Goal: Information Seeking & Learning: Learn about a topic

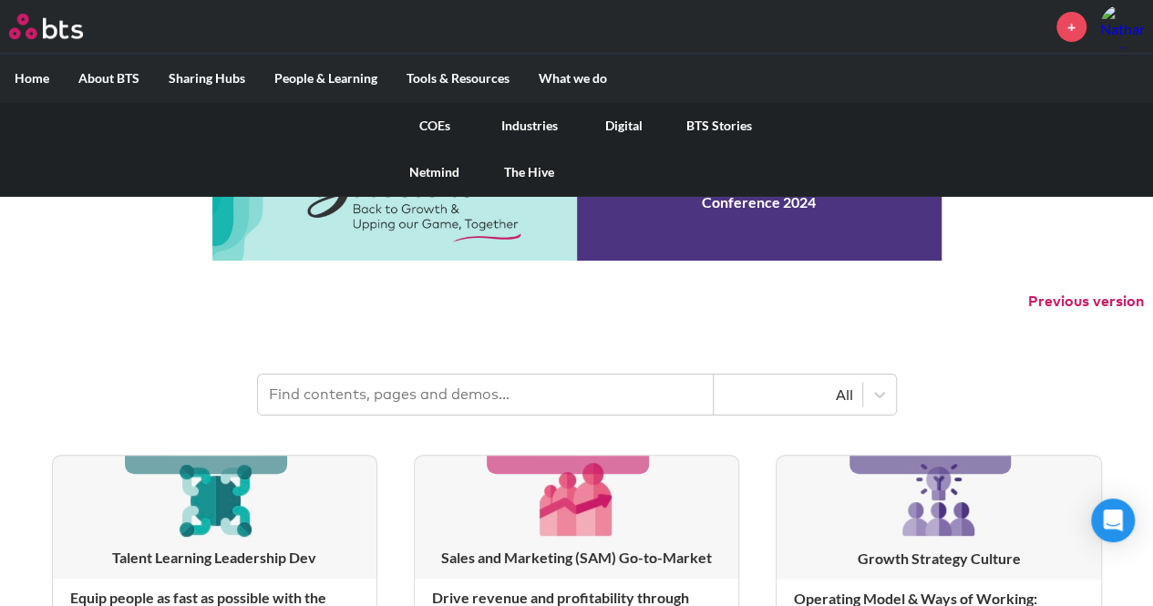
click at [430, 127] on link "COEs" at bounding box center [434, 125] width 95 height 47
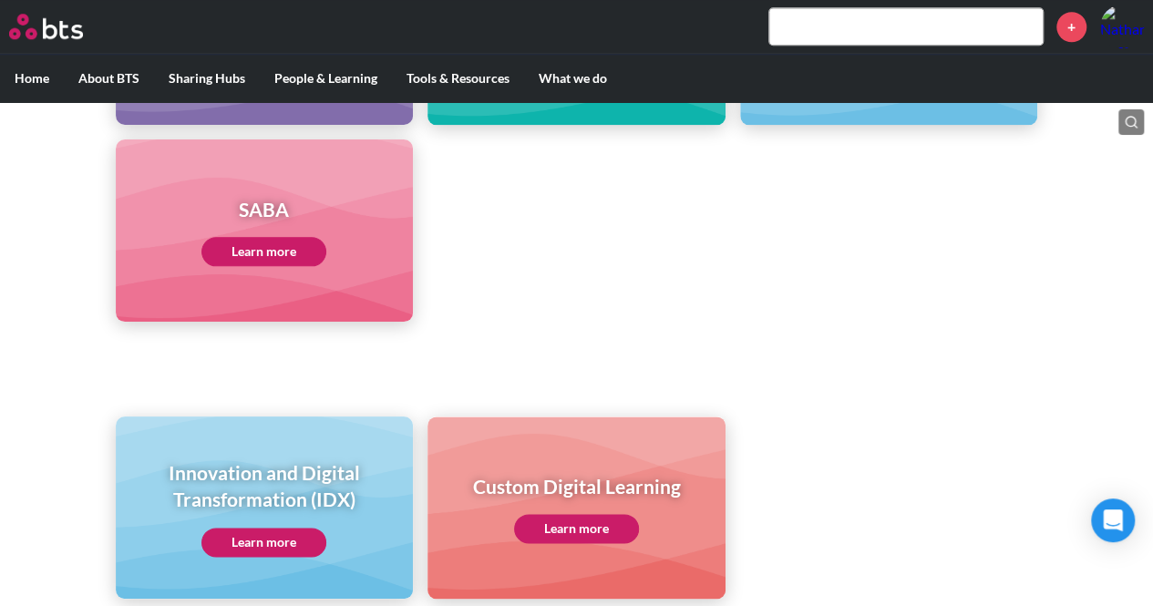
scroll to position [1066, 0]
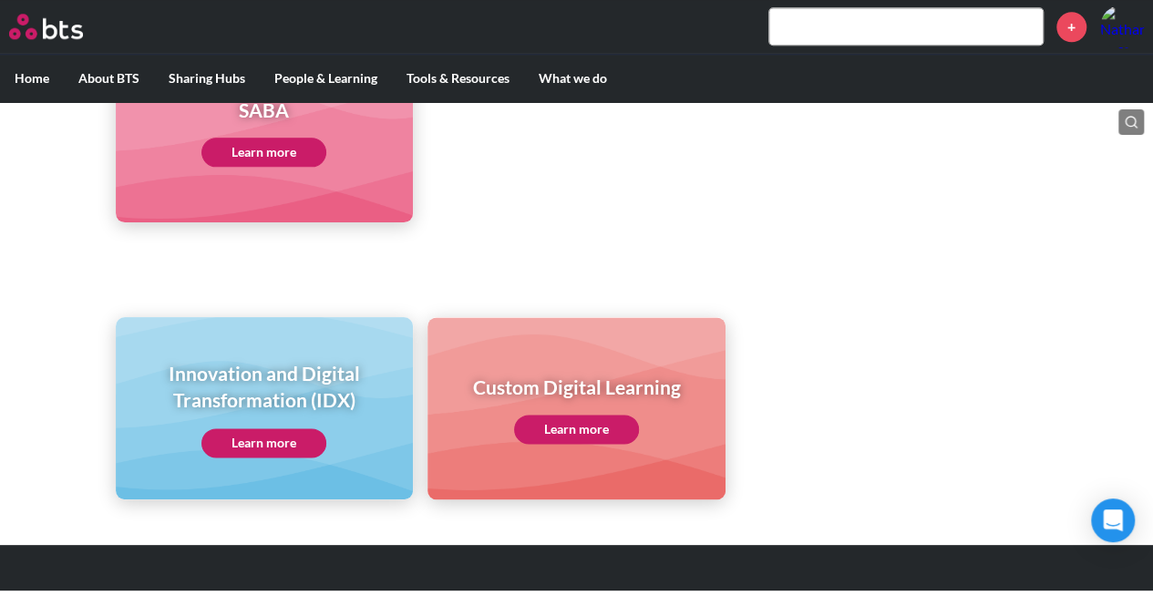
click at [289, 439] on link "Learn more" at bounding box center [263, 442] width 125 height 29
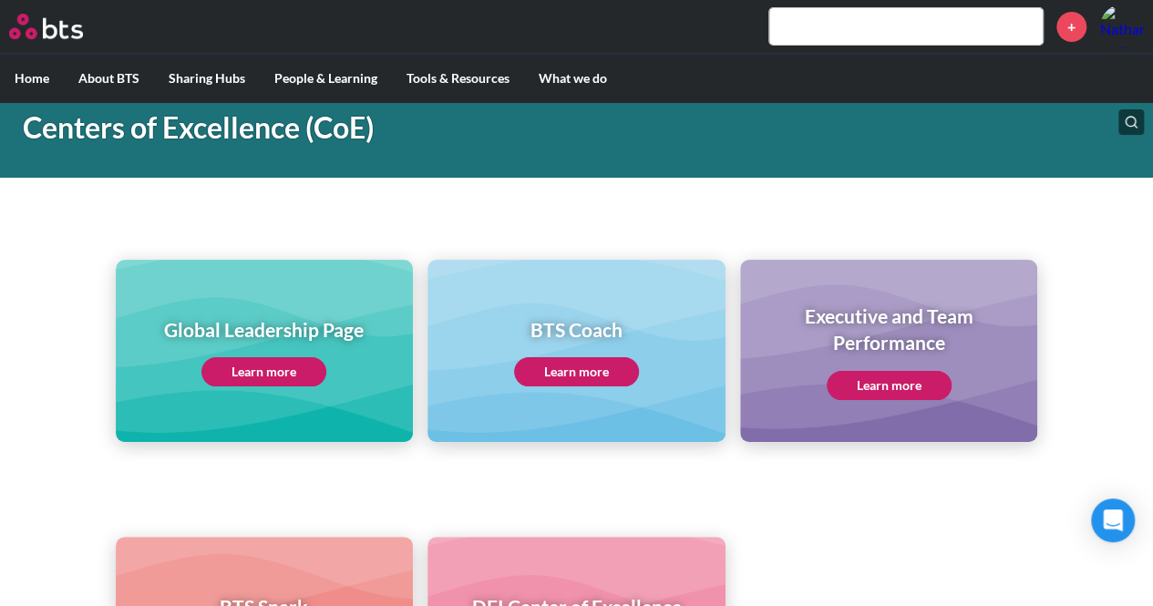
scroll to position [0, 0]
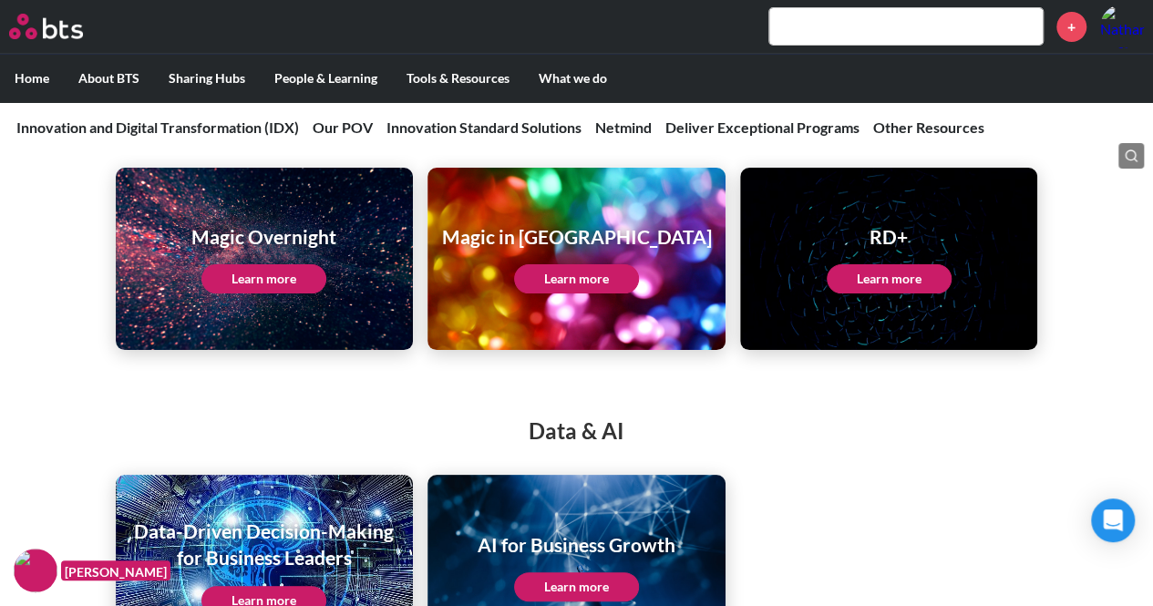
scroll to position [3524, 0]
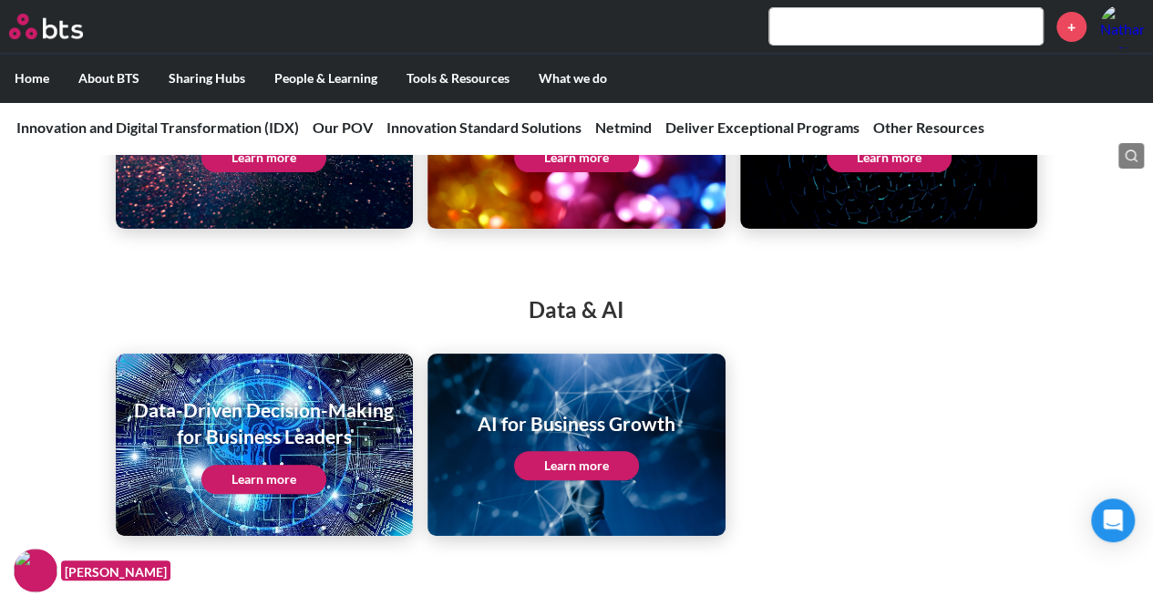
click at [592, 417] on h1 "AI for Business Growth" at bounding box center [577, 423] width 198 height 26
click at [591, 451] on link "Learn more" at bounding box center [576, 465] width 125 height 29
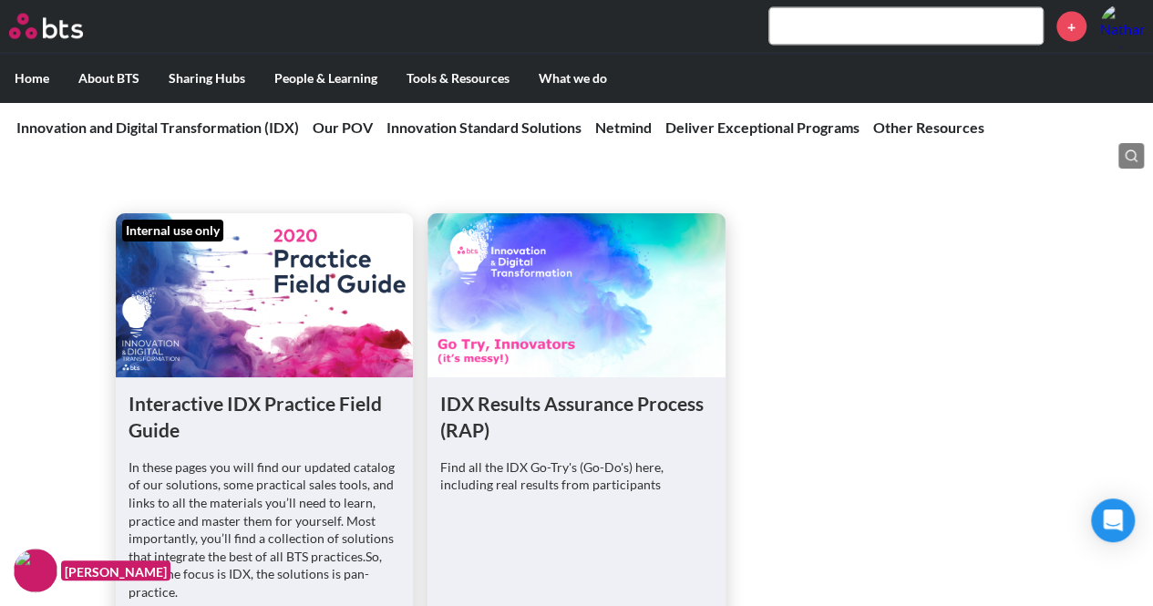
scroll to position [5547, 0]
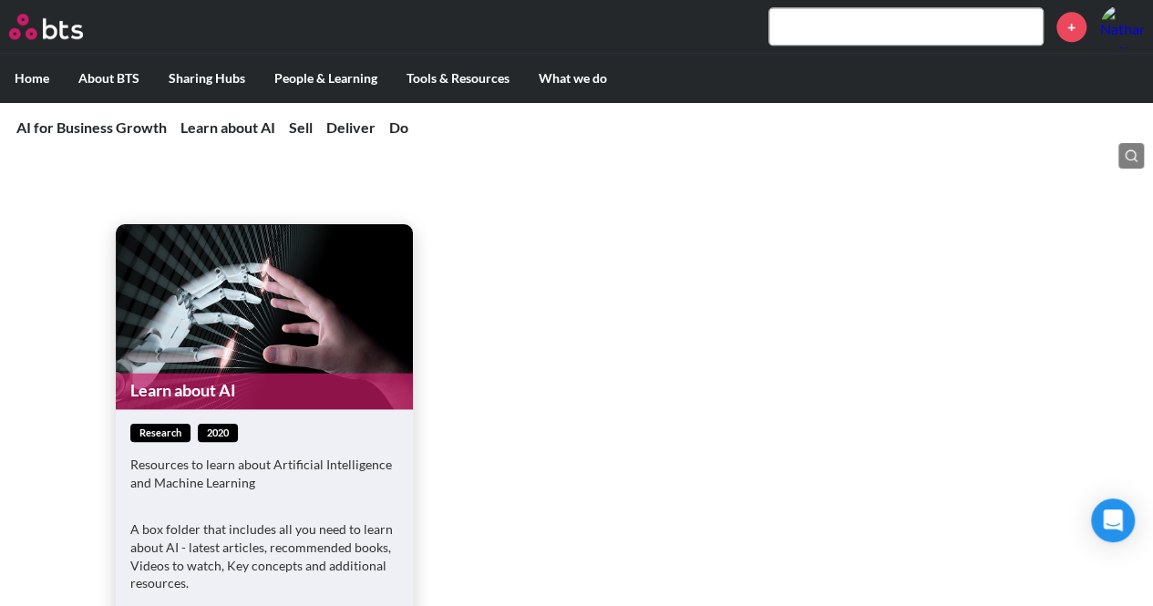
scroll to position [1337, 0]
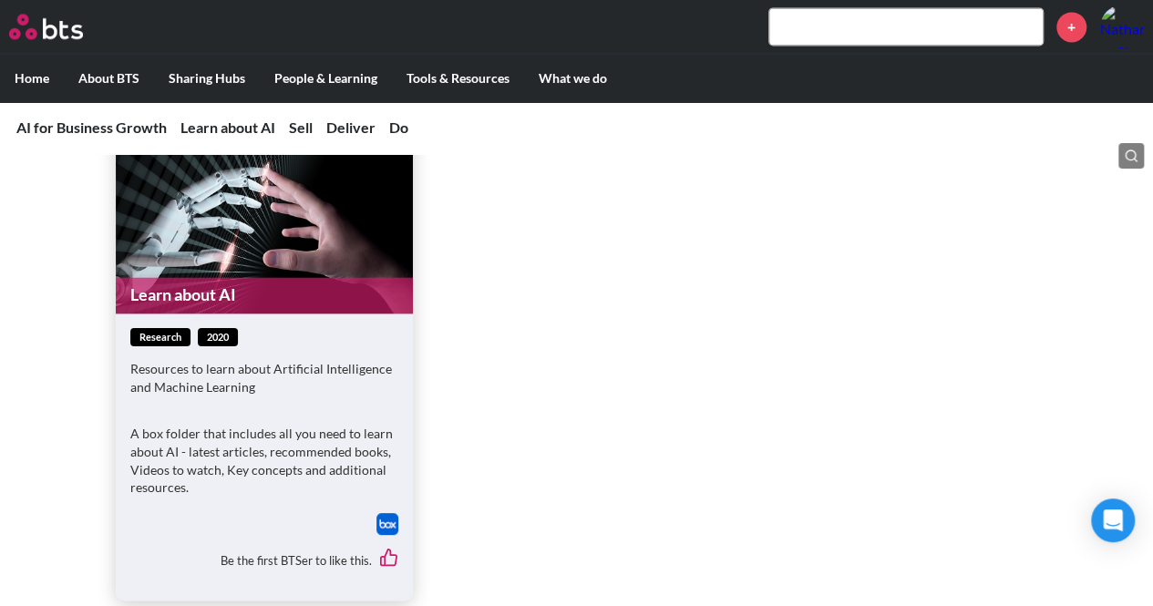
click at [213, 284] on link "Learn about AI" at bounding box center [265, 295] width 298 height 36
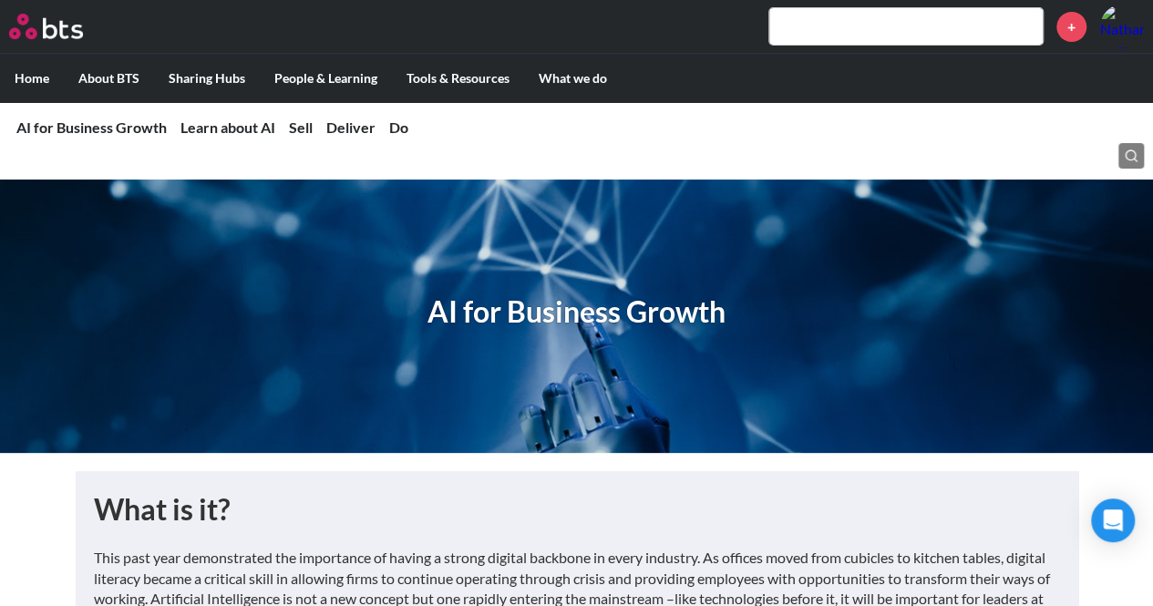
scroll to position [365, 0]
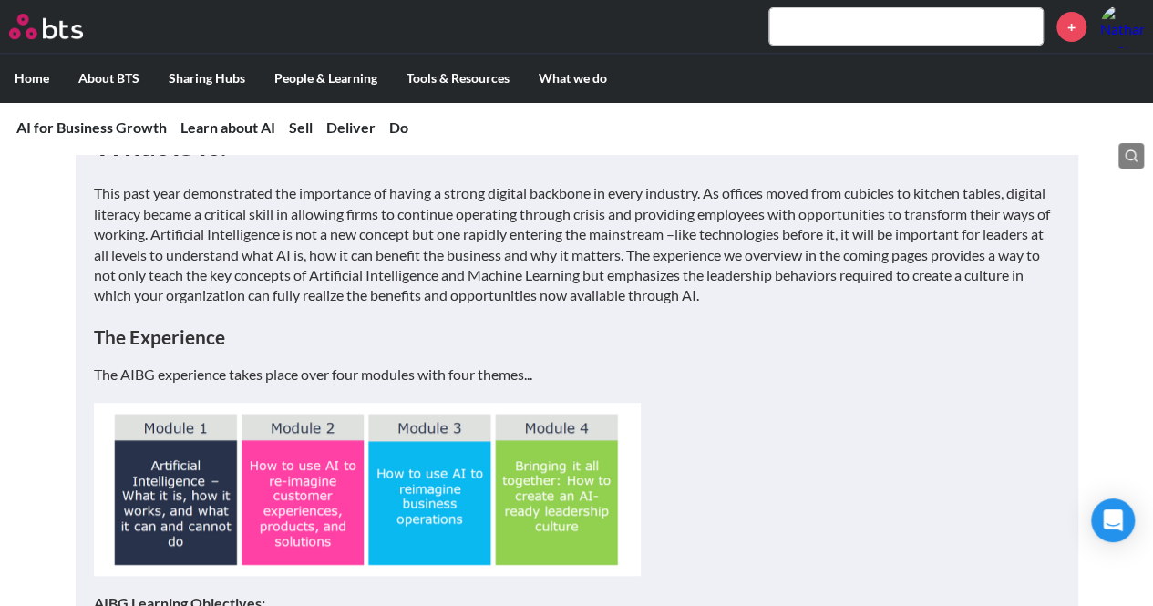
click at [213, 282] on p "This past year demonstrated the importance of having a strong digital backbone …" at bounding box center [577, 244] width 966 height 122
click at [212, 460] on img at bounding box center [367, 489] width 547 height 173
click at [157, 377] on p "The AIBG experience takes place over four modules with four themes..." at bounding box center [577, 375] width 966 height 20
click at [168, 311] on div "This past year demonstrated the importance of having a strong digital backbone …" at bounding box center [577, 464] width 966 height 562
click at [376, 133] on nav "AI for Business Growth AI for Business Growth What is it? Learn about AI Sell D…" at bounding box center [576, 127] width 1153 height 53
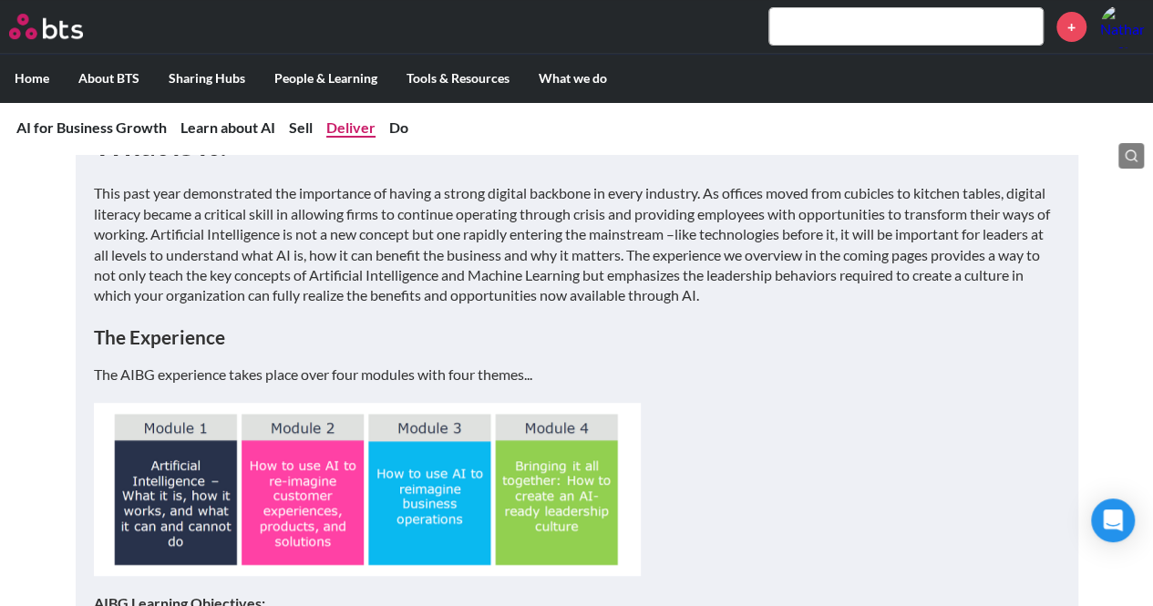
click at [364, 129] on link "Deliver" at bounding box center [350, 127] width 49 height 17
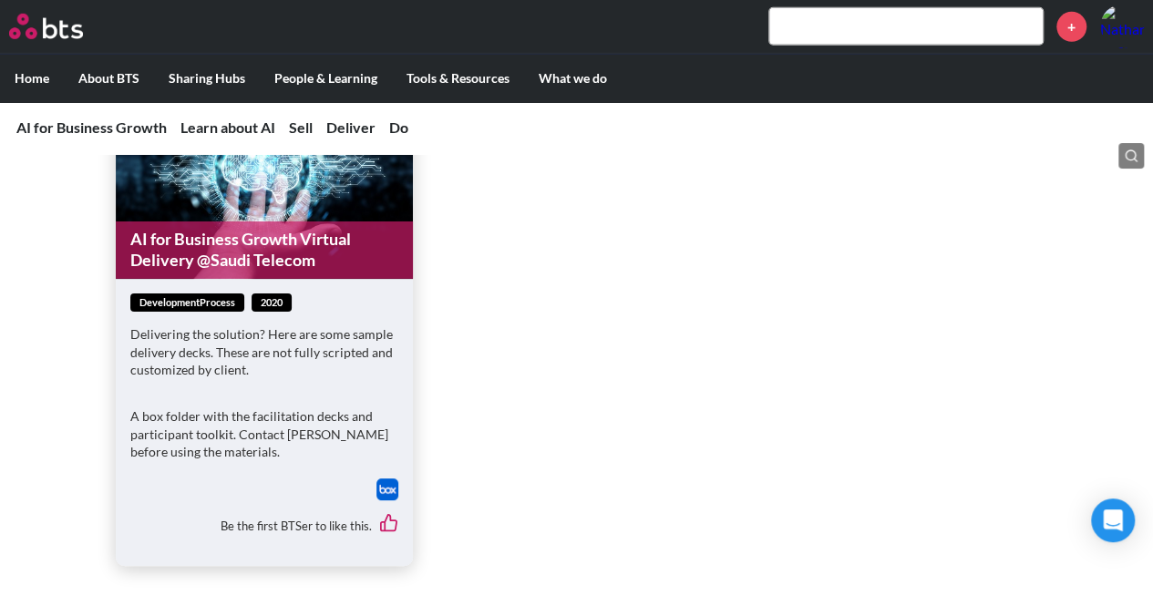
scroll to position [2671, 0]
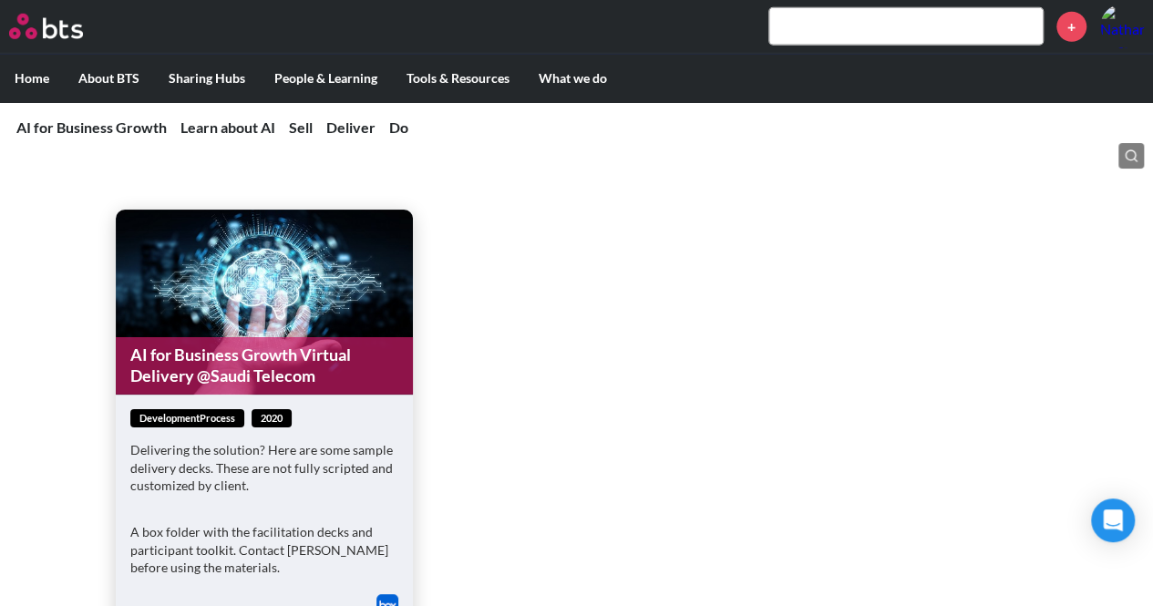
click at [236, 380] on link "AI for Business Growth Virtual Delivery @Saudi Telecom" at bounding box center [265, 365] width 298 height 57
